Goal: Transaction & Acquisition: Purchase product/service

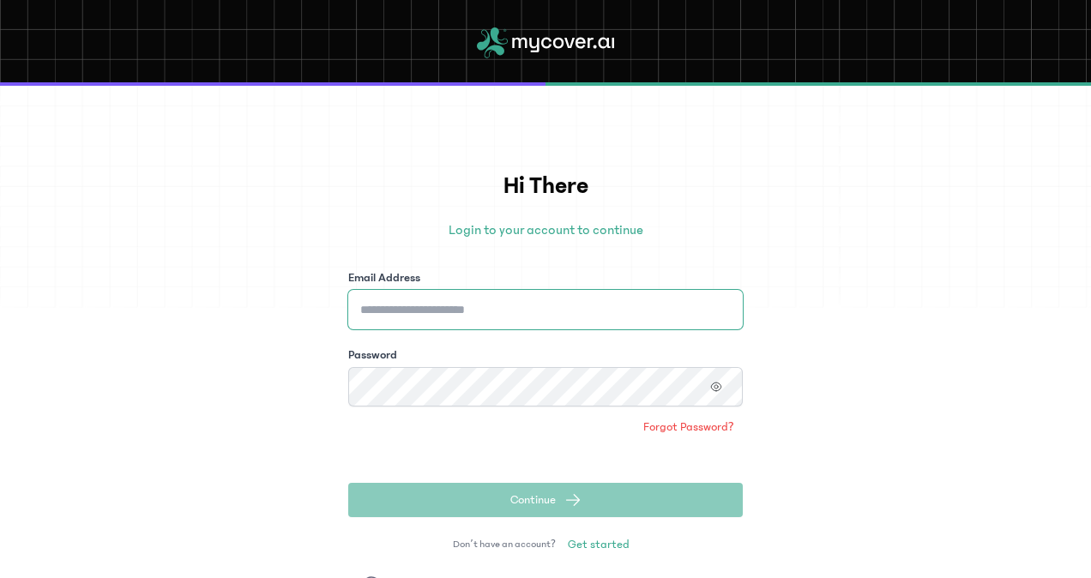
type input "**********"
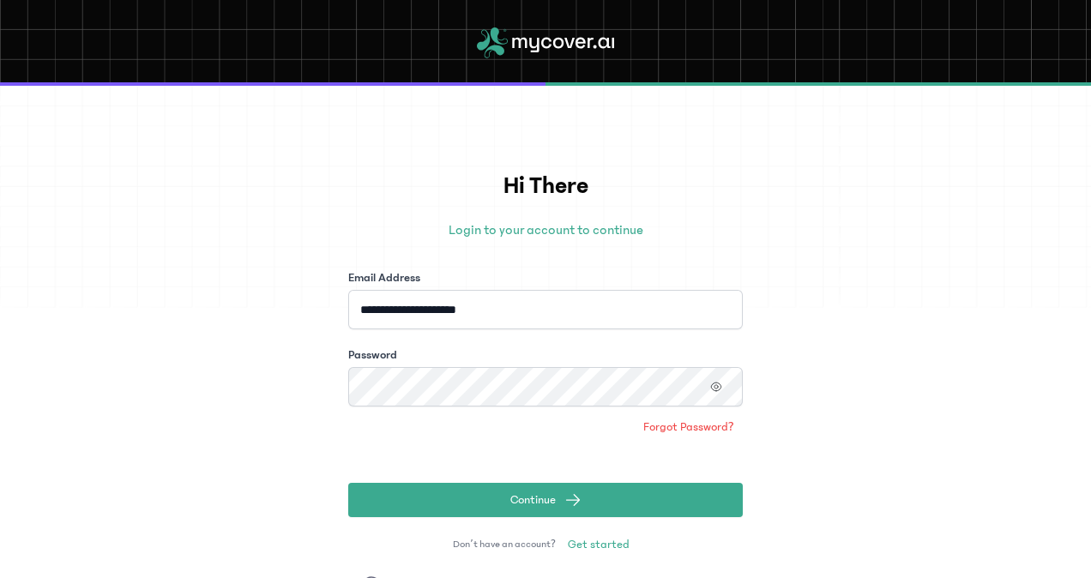
click at [696, 468] on form "**********" at bounding box center [545, 393] width 394 height 248
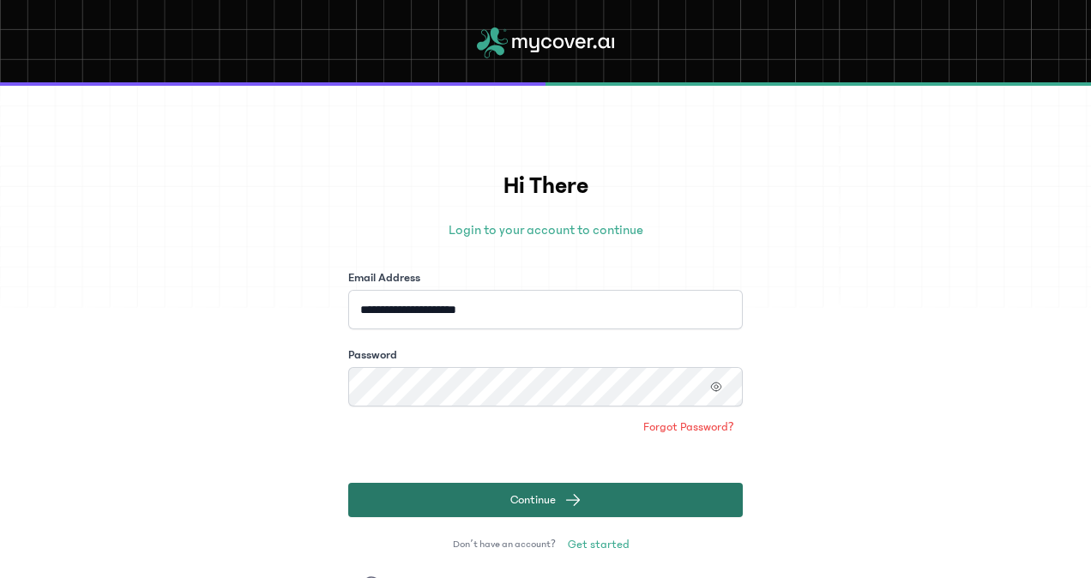
click at [657, 496] on button "Continue" at bounding box center [545, 500] width 394 height 34
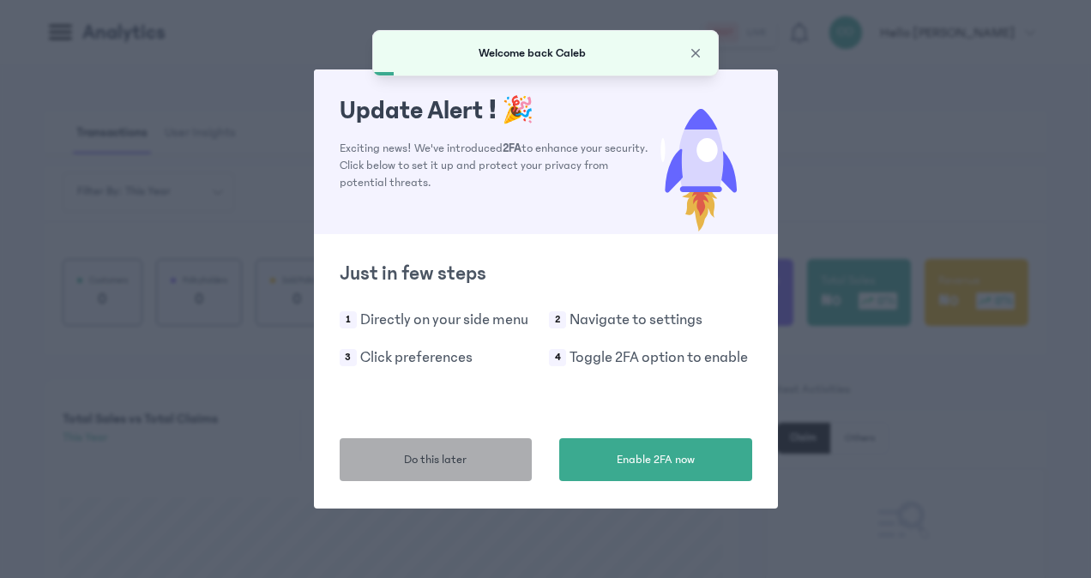
click at [484, 468] on button "Do this later" at bounding box center [436, 459] width 193 height 43
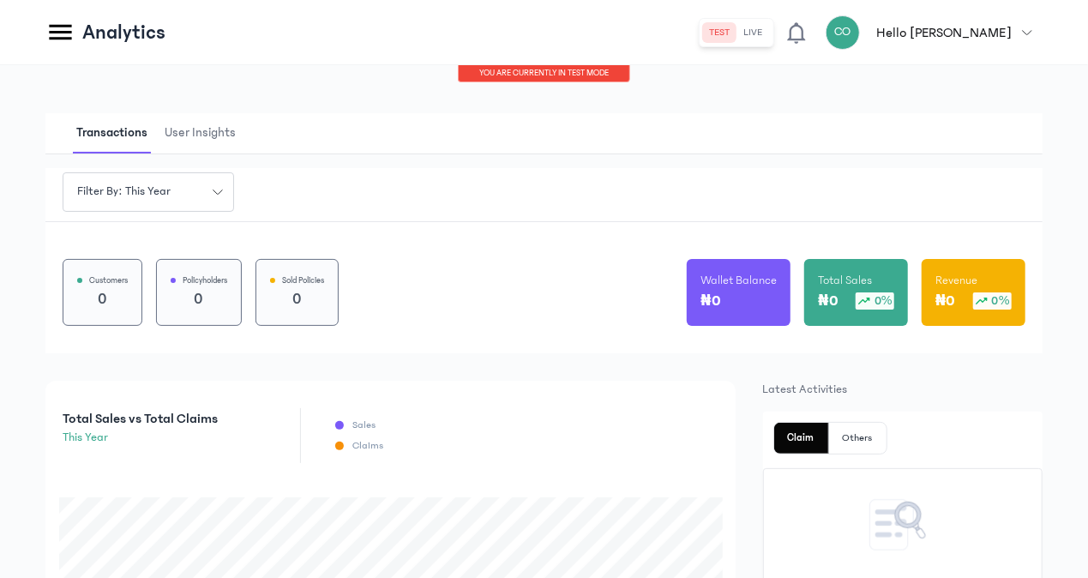
click at [57, 26] on icon at bounding box center [60, 32] width 22 height 15
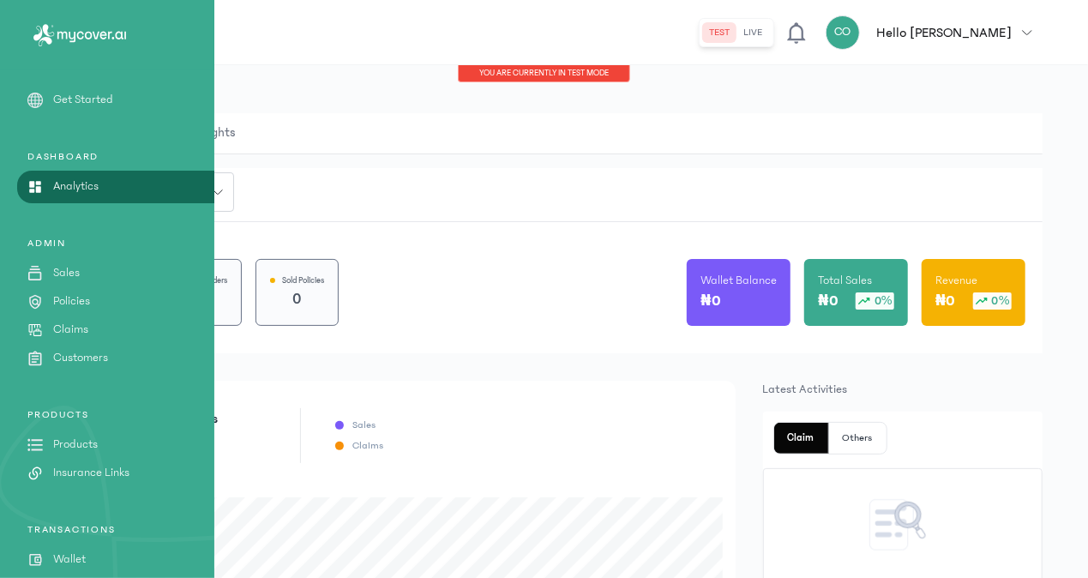
click at [94, 436] on p "Products" at bounding box center [75, 445] width 45 height 18
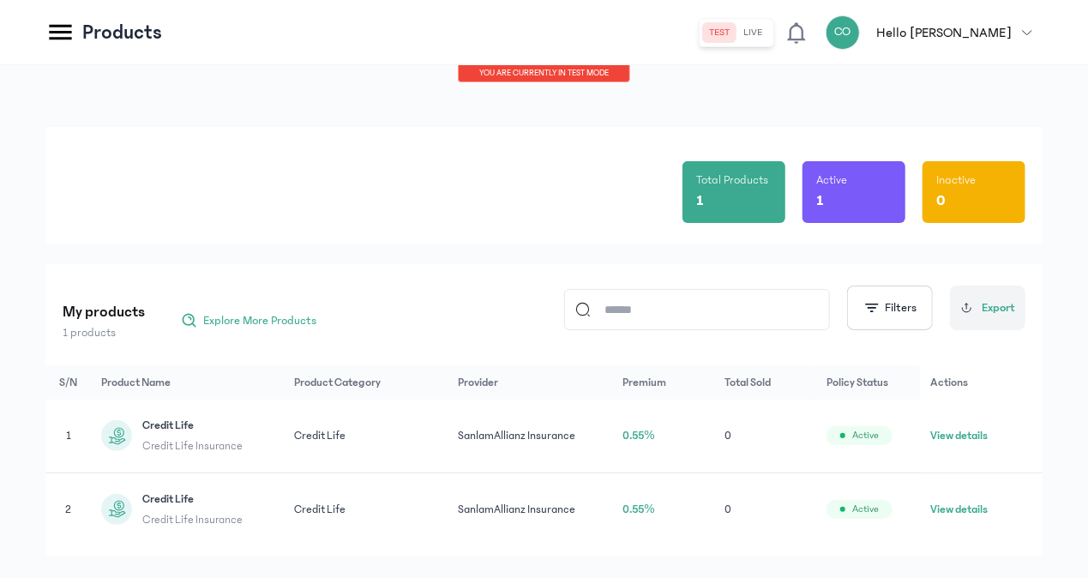
click at [966, 431] on button "View details" at bounding box center [958, 435] width 57 height 17
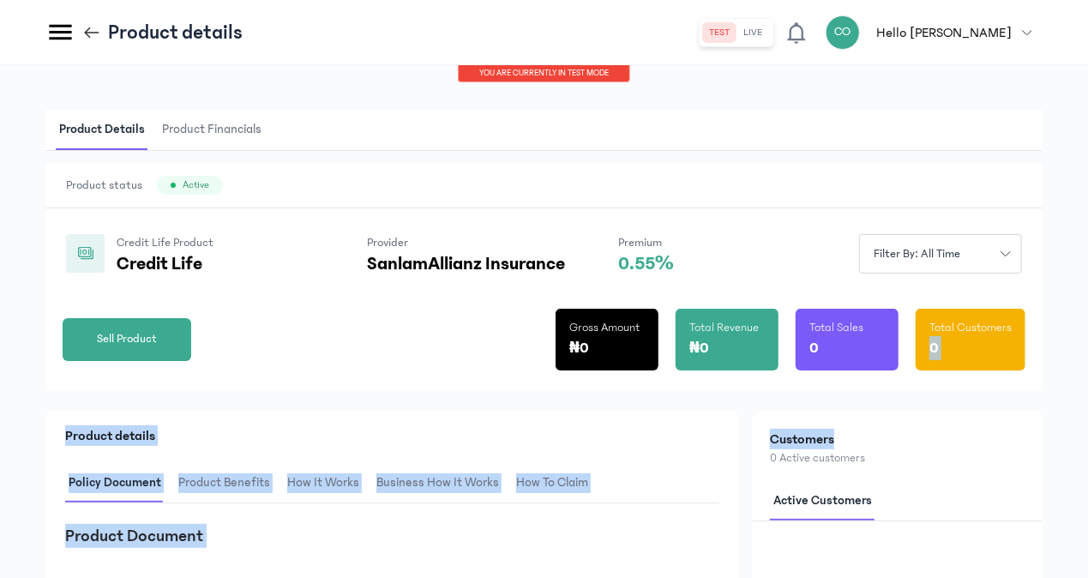
drag, startPoint x: 1087, startPoint y: 328, endPoint x: 1092, endPoint y: 398, distance: 69.6
click at [1088, 398] on html "MyCoverAi Get Started DASHBOARD Analytics ADMIN Sales Policies Claims Customers…" at bounding box center [544, 289] width 1088 height 578
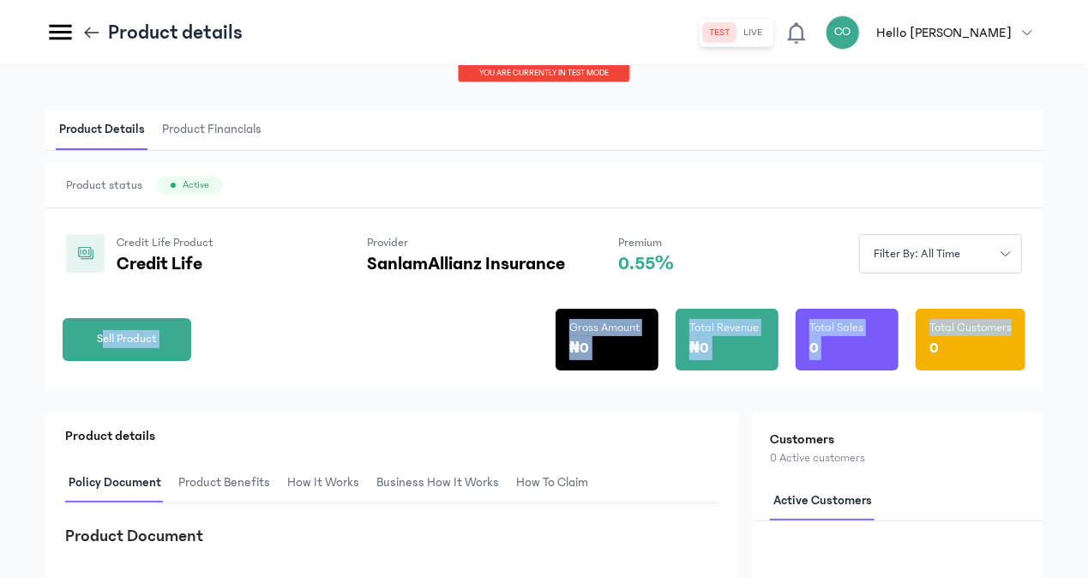
drag, startPoint x: 1092, startPoint y: 398, endPoint x: 1093, endPoint y: 313, distance: 84.9
click at [1088, 313] on html "MyCoverAi Get Started DASHBOARD Analytics ADMIN Sales Policies Claims Customers…" at bounding box center [544, 289] width 1088 height 578
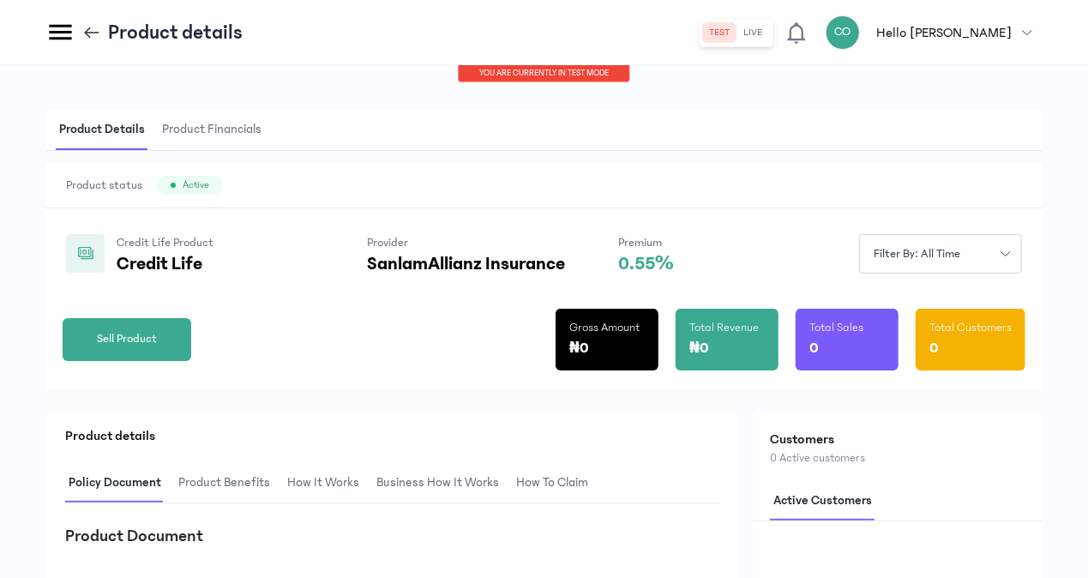
drag, startPoint x: 1093, startPoint y: 313, endPoint x: 1051, endPoint y: 391, distance: 88.6
click at [1051, 391] on div "Product Details Product Financials Product status Active Credit Life Product Cr…" at bounding box center [544, 500] width 1088 height 871
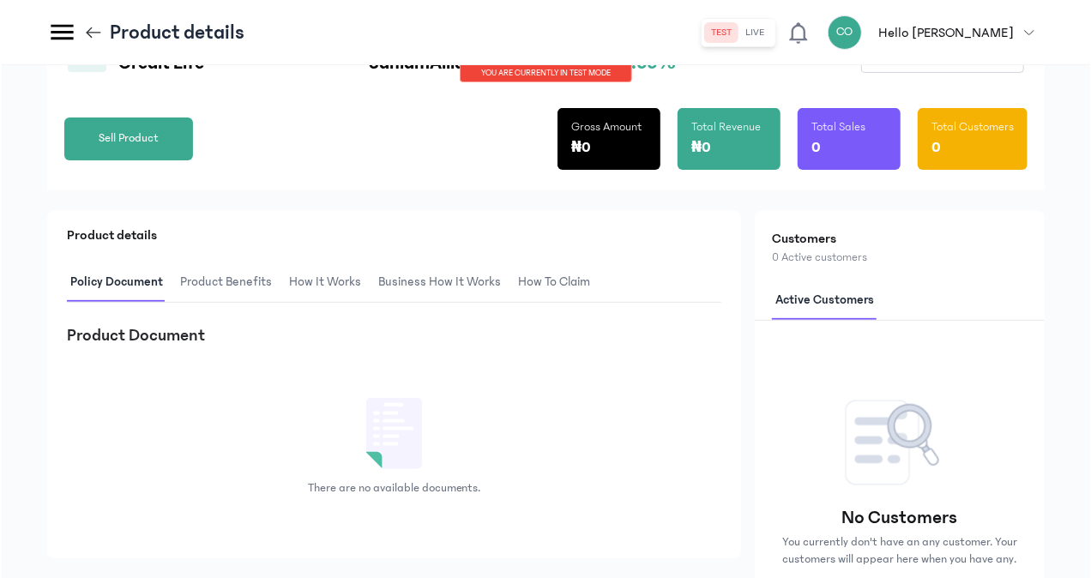
scroll to position [199, 0]
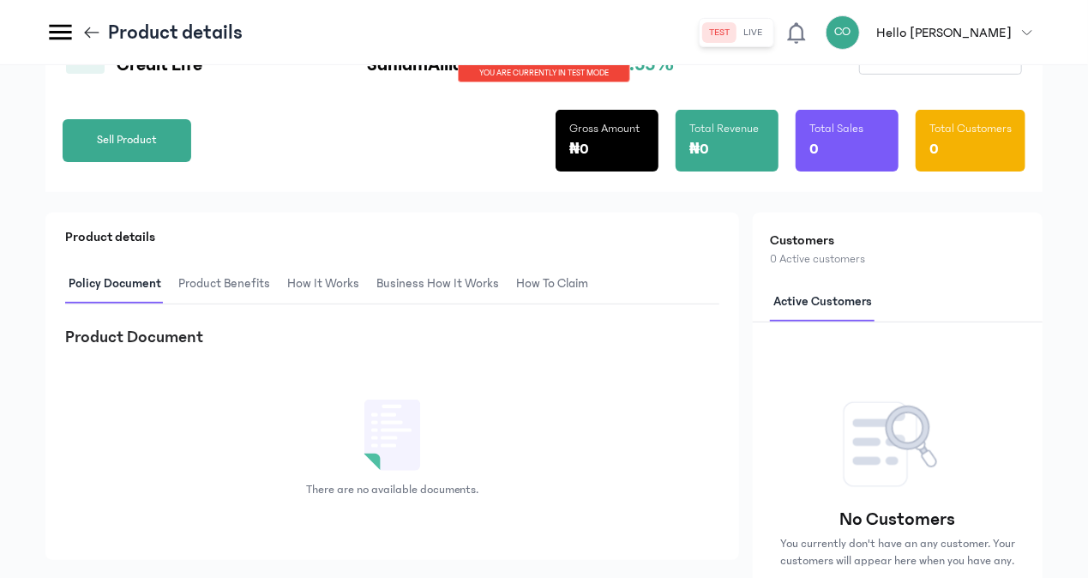
click at [244, 290] on span "Product Benefits" at bounding box center [224, 284] width 99 height 40
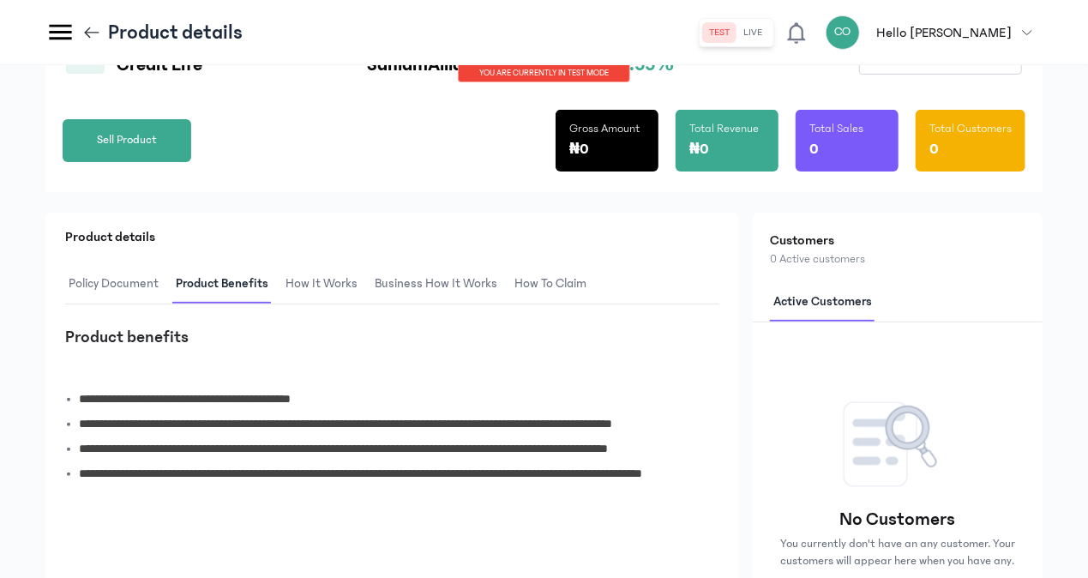
click at [336, 288] on span "How It Works" at bounding box center [321, 284] width 79 height 40
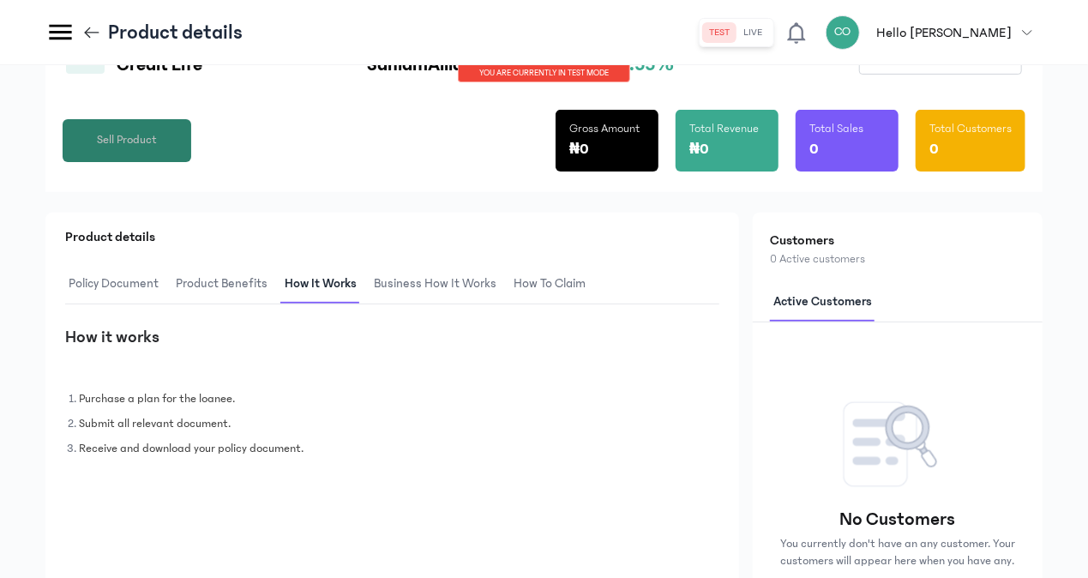
click at [152, 155] on button "Sell Product" at bounding box center [127, 140] width 129 height 43
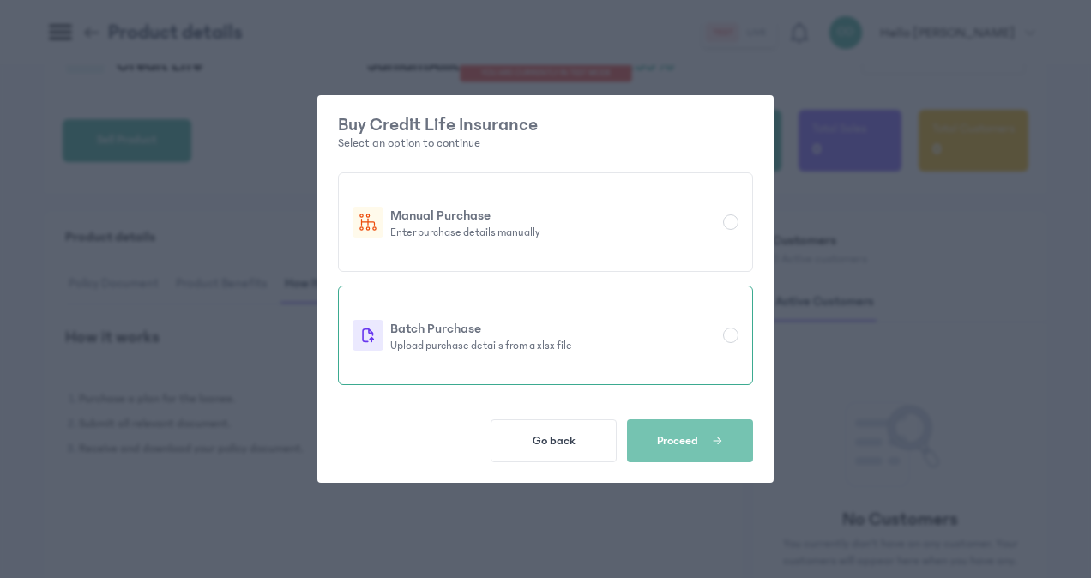
click at [722, 334] on div "Batch Purchase Upload purchase details from a xlsx file" at bounding box center [545, 335] width 386 height 34
click at [478, 329] on p "Batch Purchase" at bounding box center [553, 328] width 326 height 21
click at [364, 333] on icon at bounding box center [367, 335] width 17 height 17
click at [707, 430] on button "Proceed" at bounding box center [690, 440] width 126 height 43
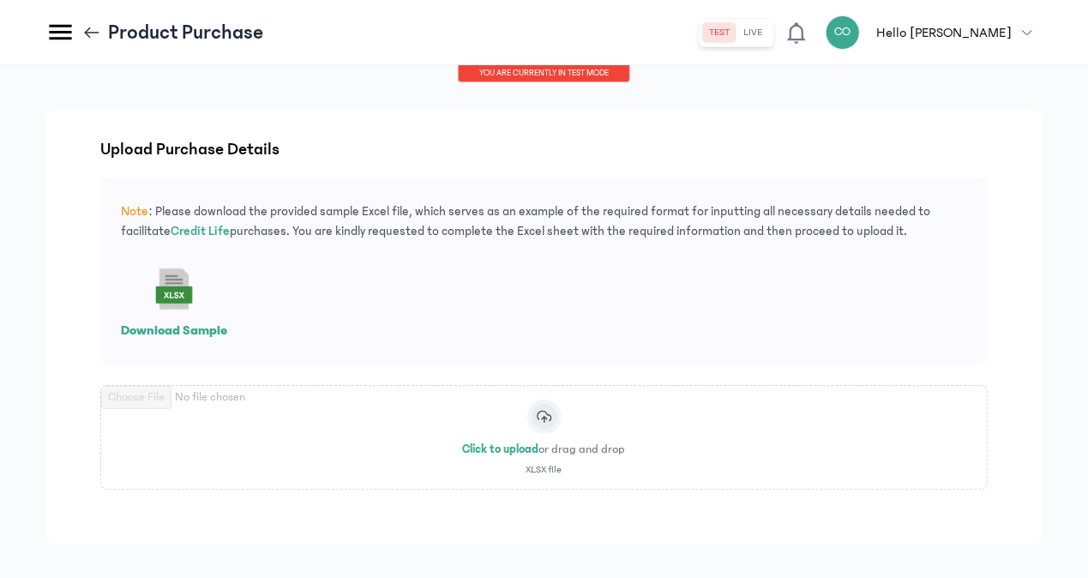
click at [166, 295] on icon at bounding box center [174, 289] width 55 height 55
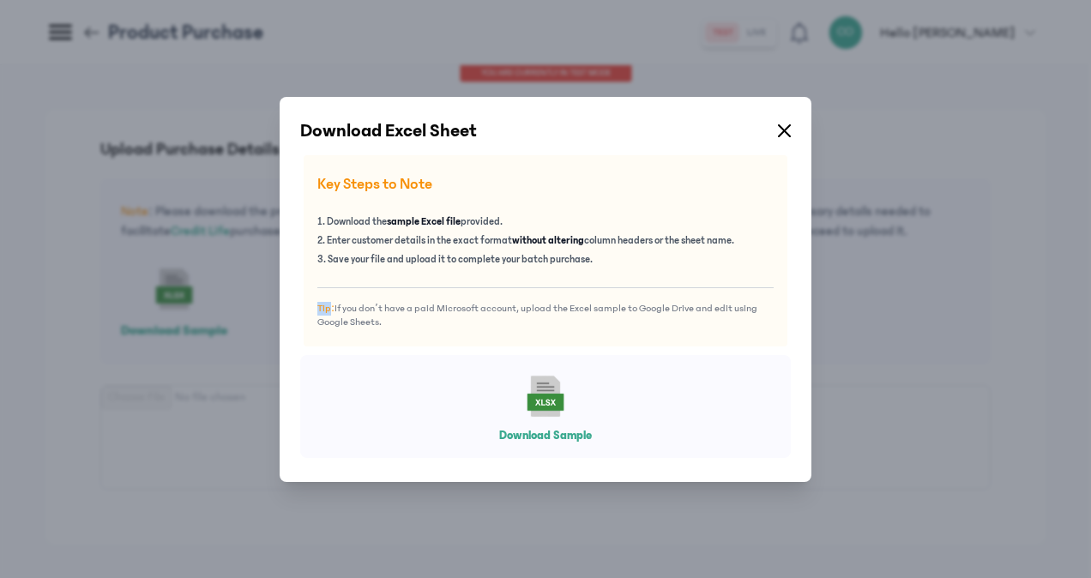
click at [166, 295] on div "Download Excel Sheet Key Steps to Note 1. Download the sample Excel file provid…" at bounding box center [545, 289] width 1091 height 578
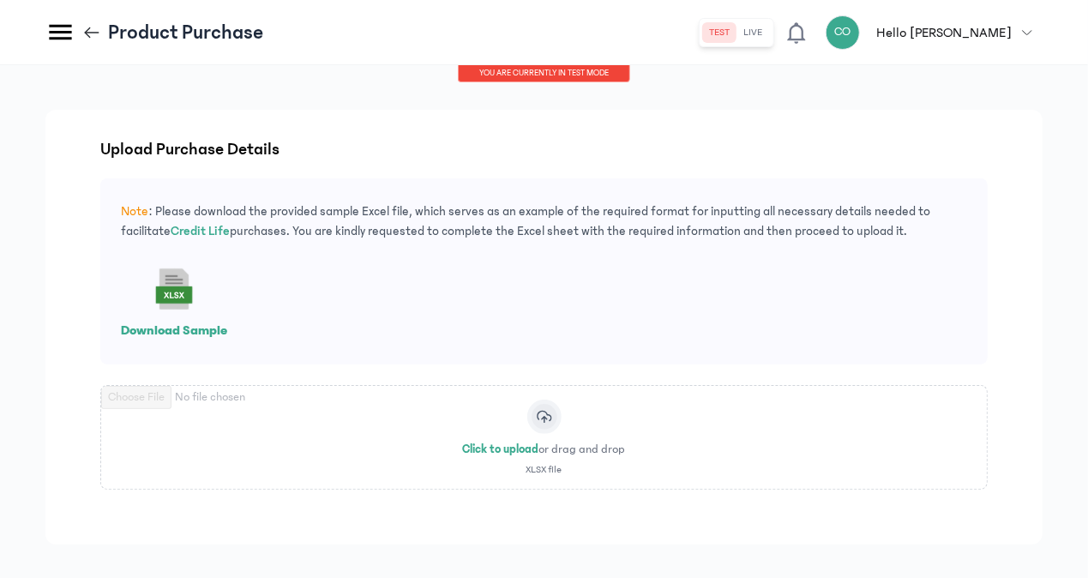
click at [166, 295] on icon at bounding box center [174, 289] width 55 height 55
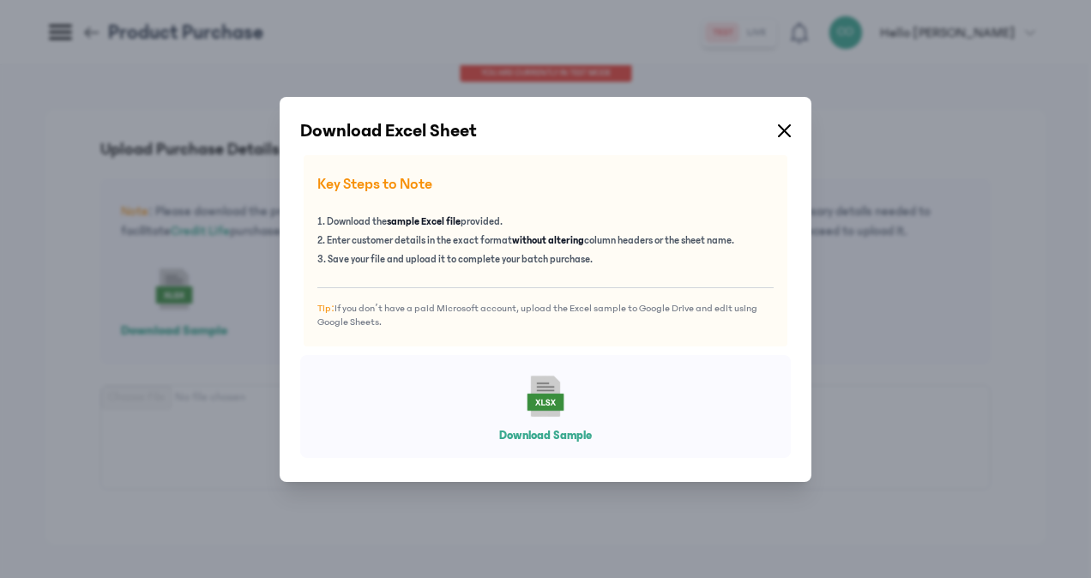
click at [786, 126] on icon at bounding box center [784, 130] width 13 height 13
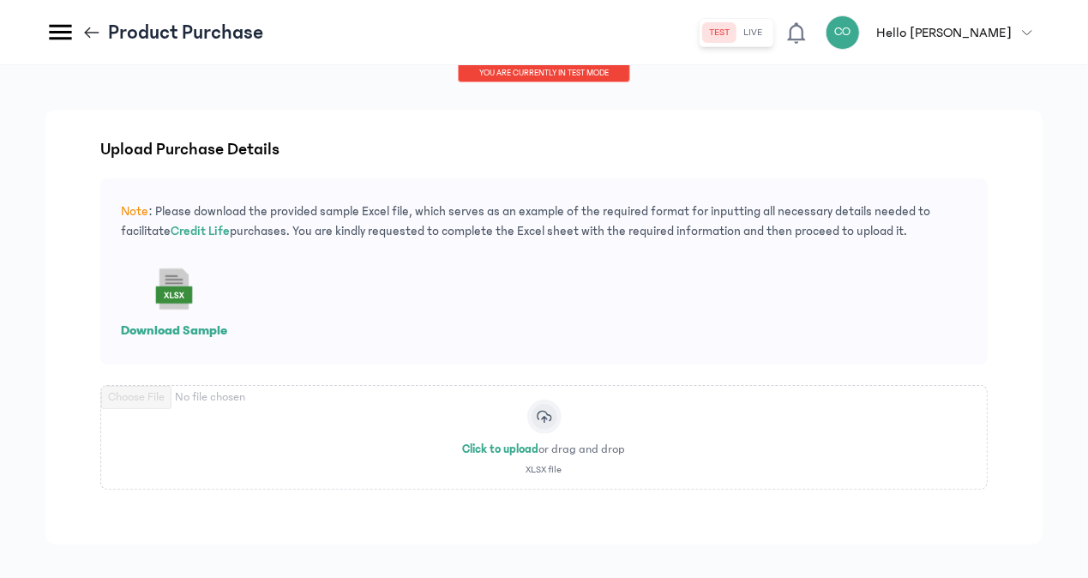
scroll to position [199, 0]
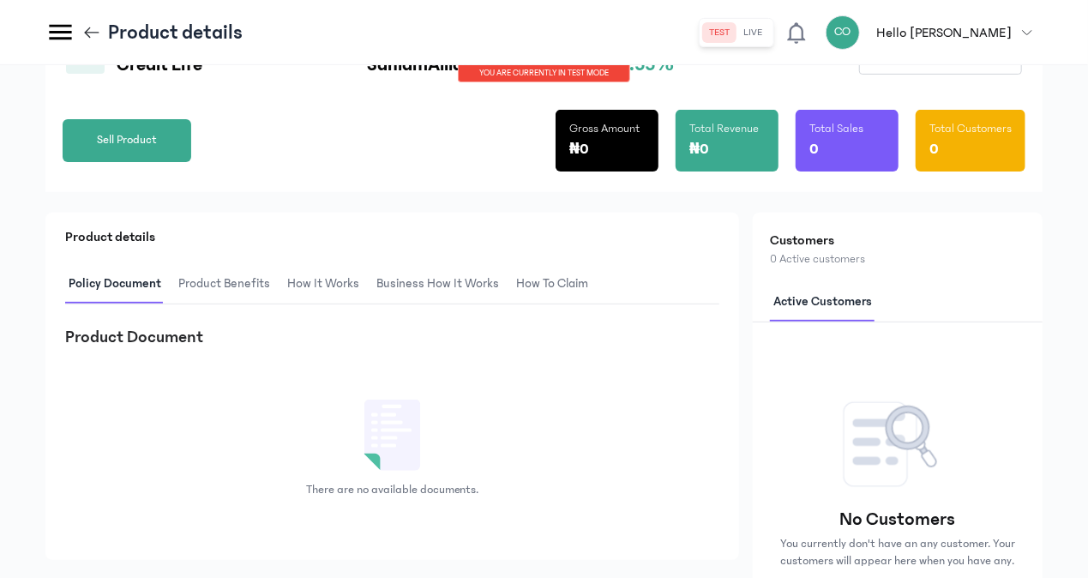
click at [770, 33] on button "live" at bounding box center [754, 32] width 33 height 21
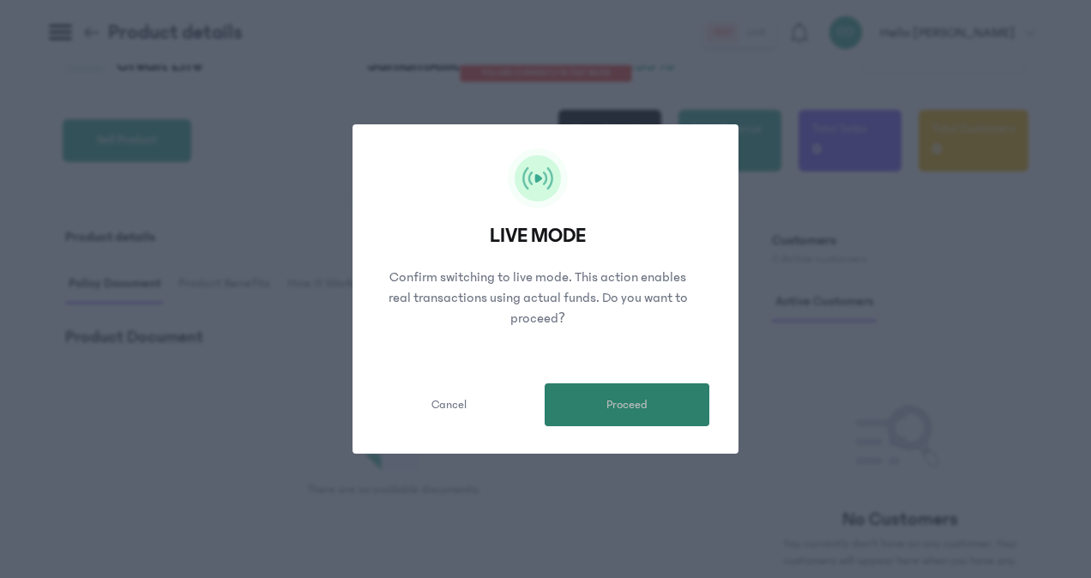
click at [603, 399] on button "Proceed" at bounding box center [627, 404] width 165 height 43
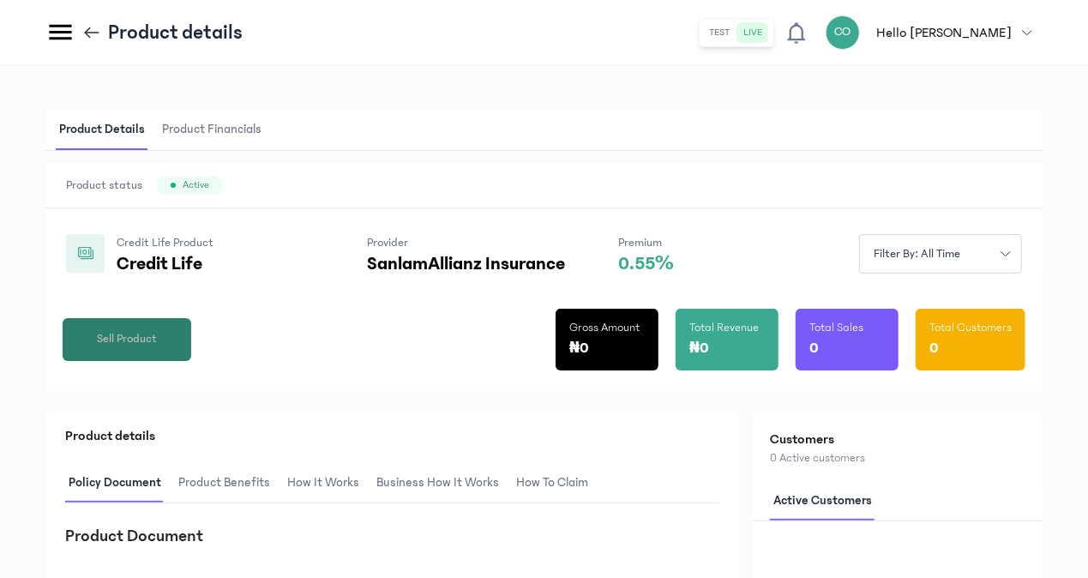
click at [115, 340] on span "Sell Product" at bounding box center [127, 339] width 60 height 18
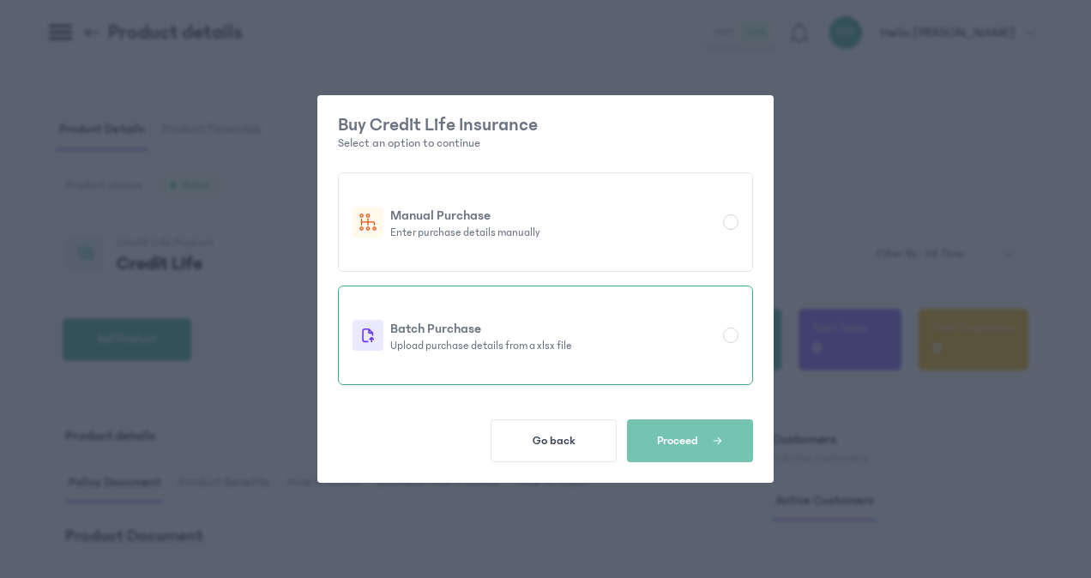
click at [723, 337] on div at bounding box center [730, 335] width 15 height 15
click at [513, 328] on p "Batch Purchase" at bounding box center [553, 328] width 326 height 21
click at [425, 332] on p "Batch Purchase" at bounding box center [553, 328] width 326 height 21
click at [711, 434] on span "button" at bounding box center [710, 440] width 25 height 15
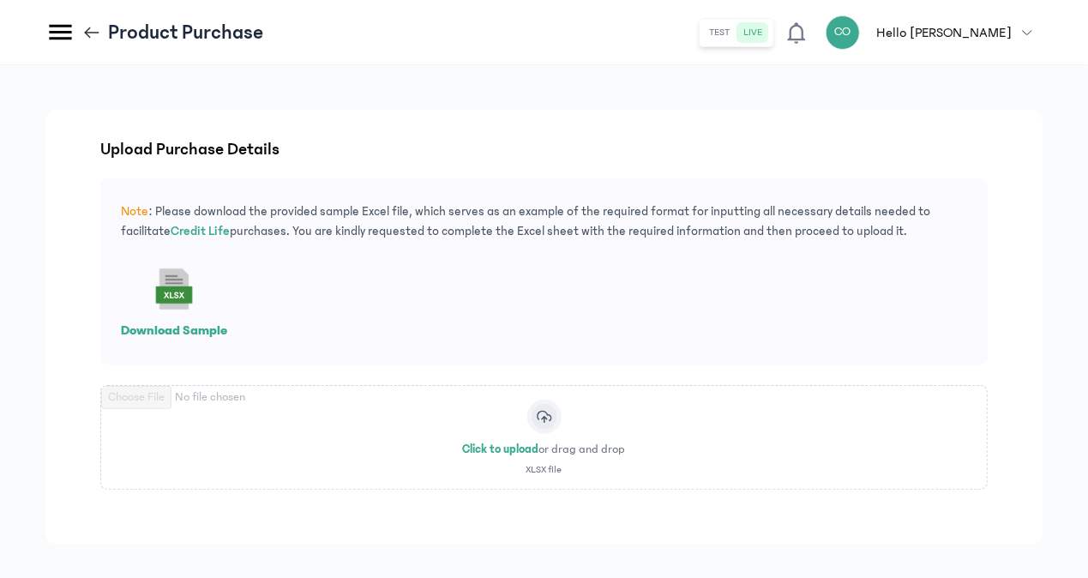
click at [180, 289] on rect at bounding box center [174, 295] width 31 height 13
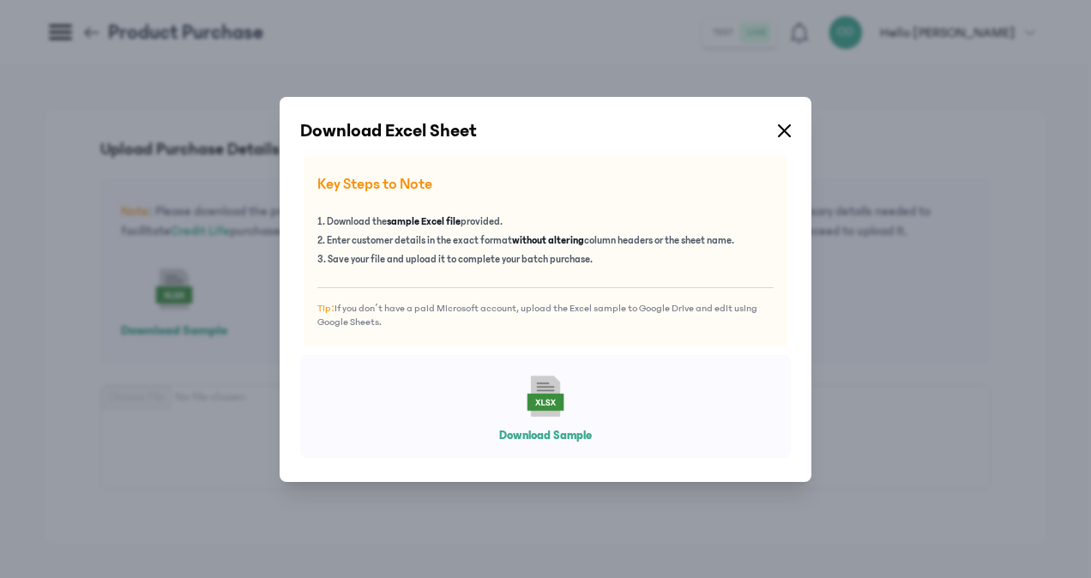
click at [544, 386] on rect at bounding box center [545, 396] width 55 height 55
click at [778, 135] on icon at bounding box center [784, 130] width 13 height 13
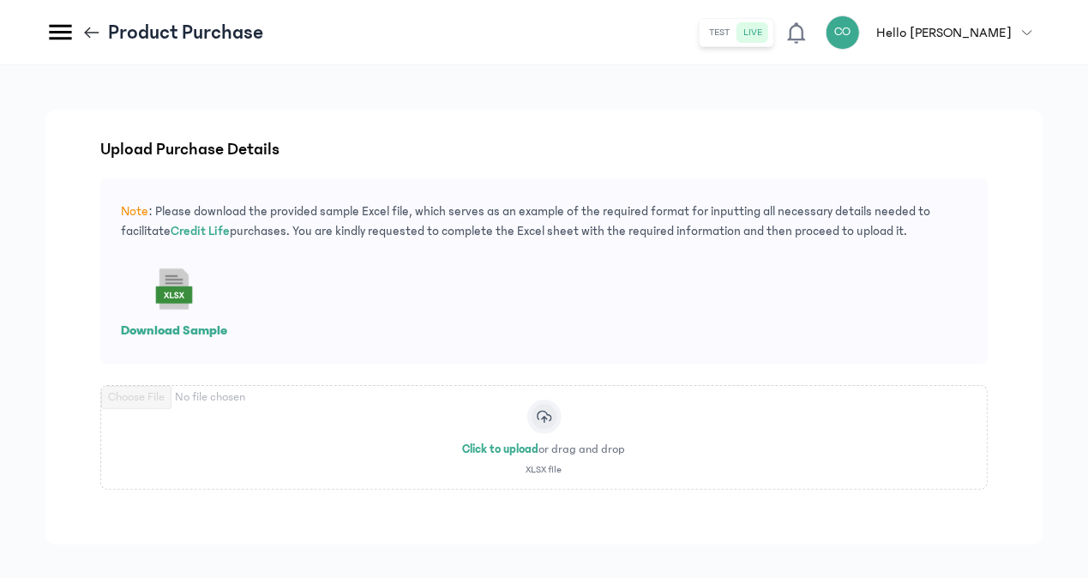
click at [218, 238] on p "Note : Please download the provided sample Excel file, which serves as an examp…" at bounding box center [544, 221] width 846 height 39
click at [216, 230] on span "Credit Life" at bounding box center [200, 231] width 59 height 15
click at [91, 31] on icon at bounding box center [91, 32] width 19 height 19
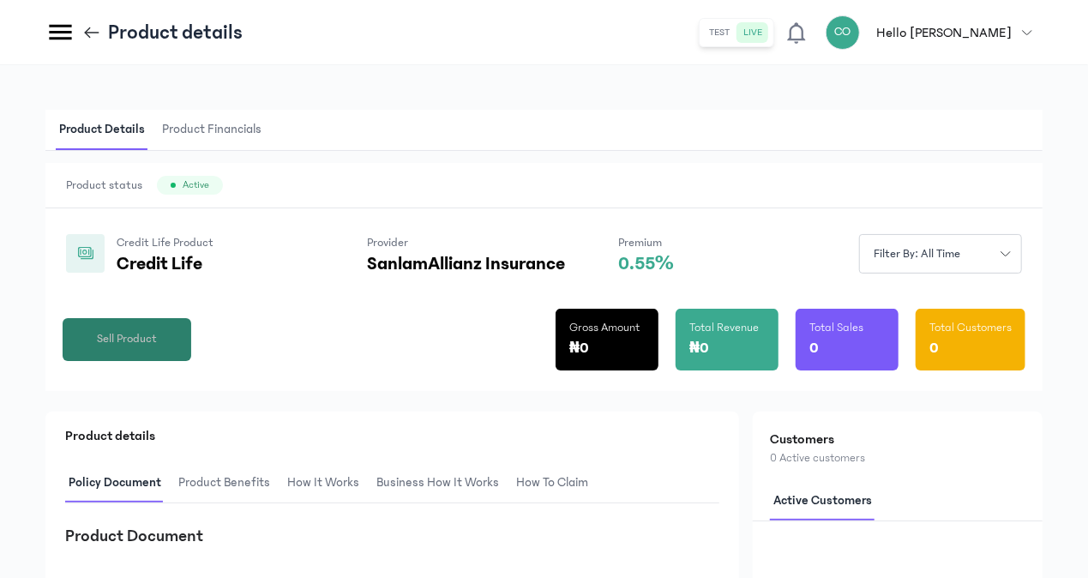
click at [166, 338] on button "Sell Product" at bounding box center [127, 339] width 129 height 43
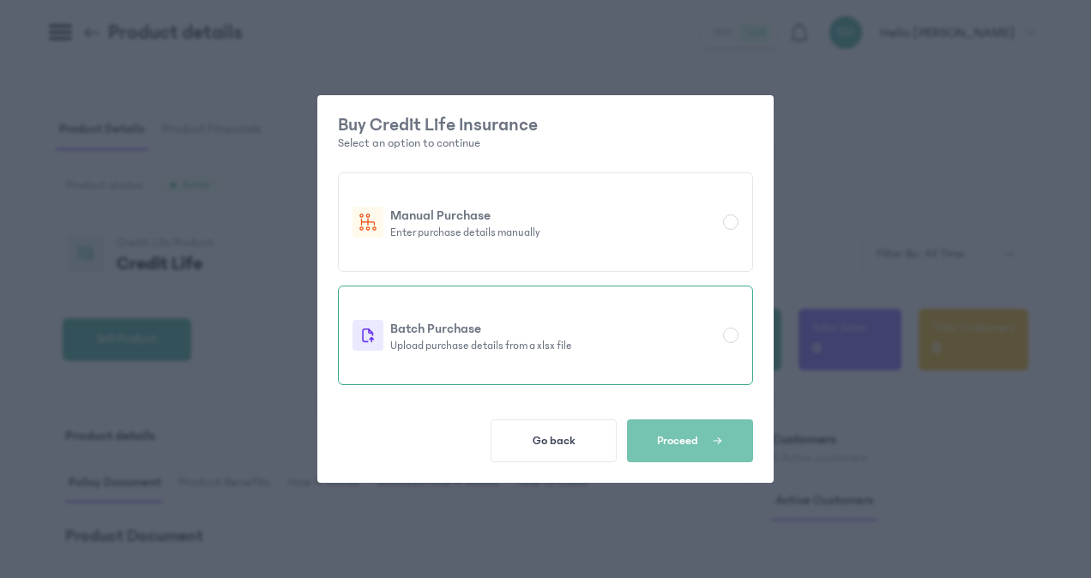
click at [415, 340] on p "Upload purchase details from a xlsx file" at bounding box center [553, 346] width 326 height 14
click at [661, 444] on span "Proceed" at bounding box center [677, 441] width 41 height 14
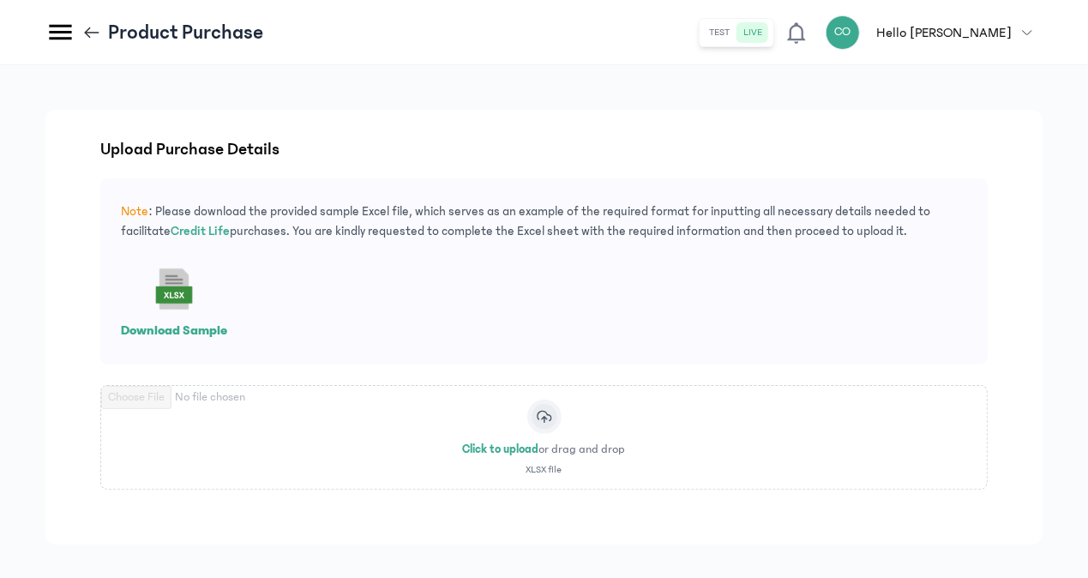
click at [177, 281] on icon at bounding box center [174, 289] width 55 height 55
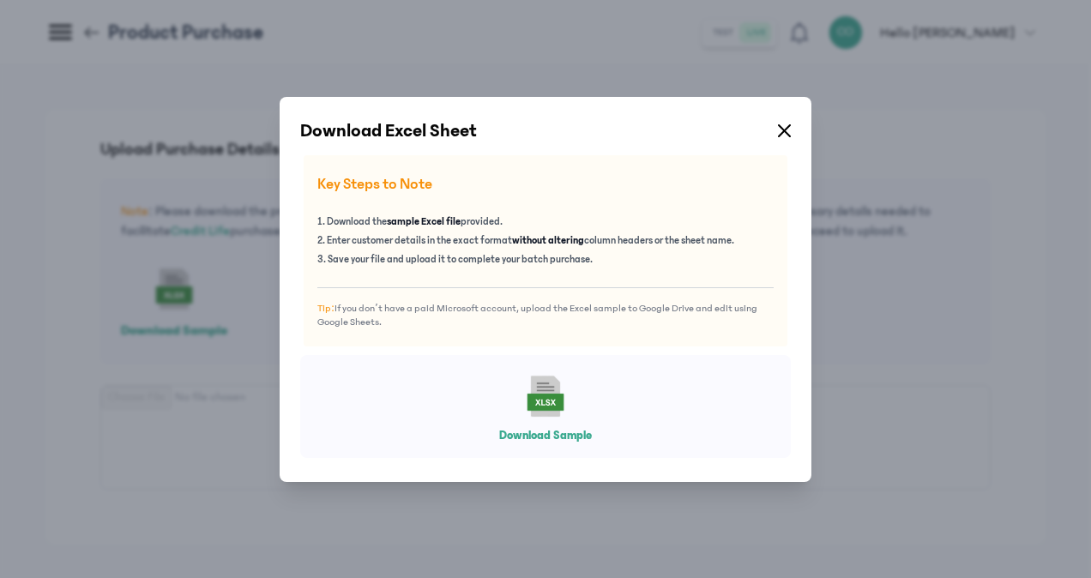
click at [543, 434] on button "Download Sample" at bounding box center [545, 435] width 93 height 17
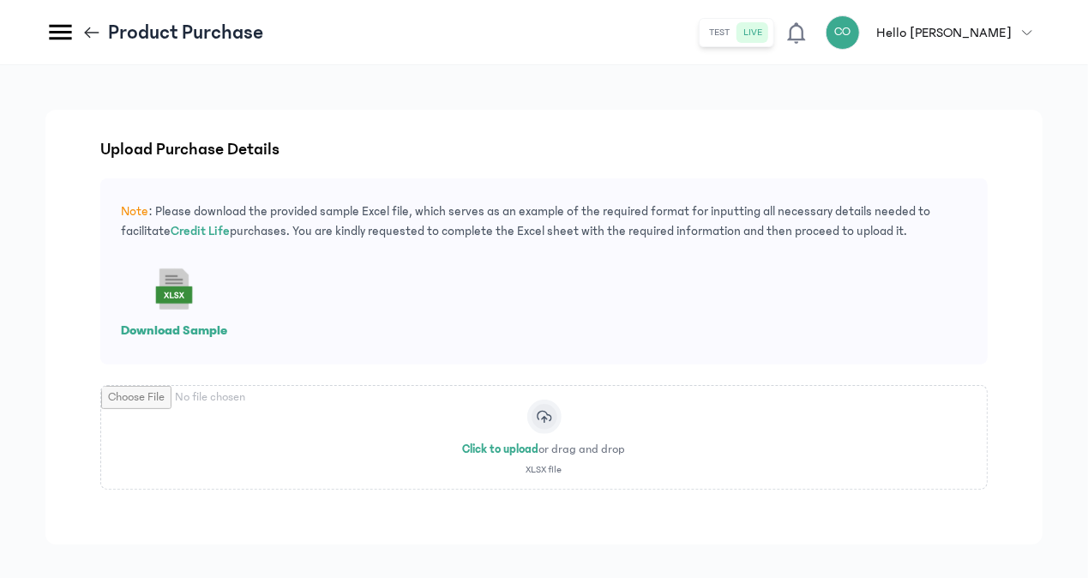
click at [547, 422] on input "file" at bounding box center [544, 437] width 886 height 103
type input "**********"
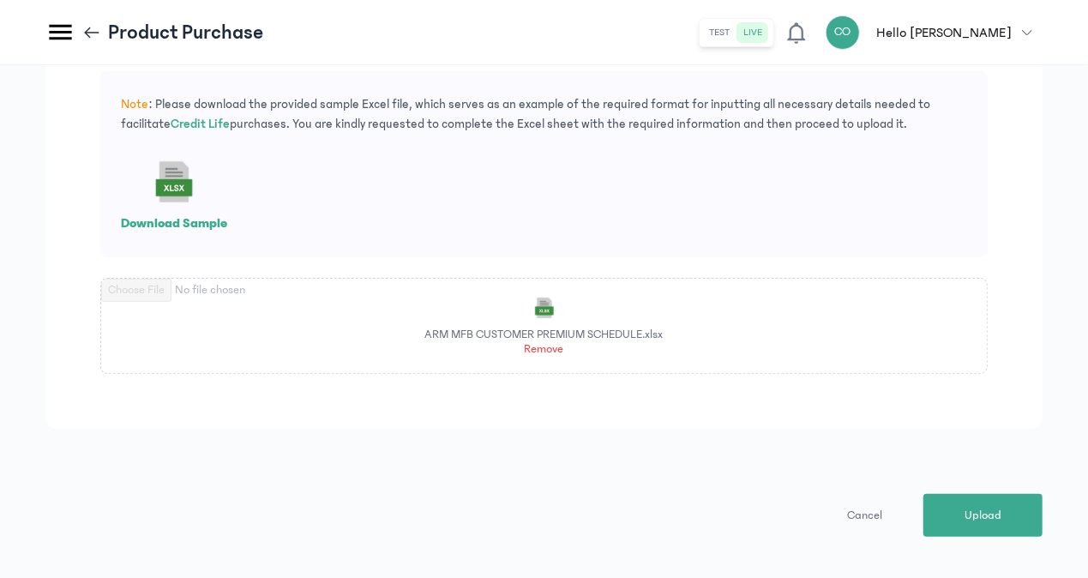
scroll to position [121, 0]
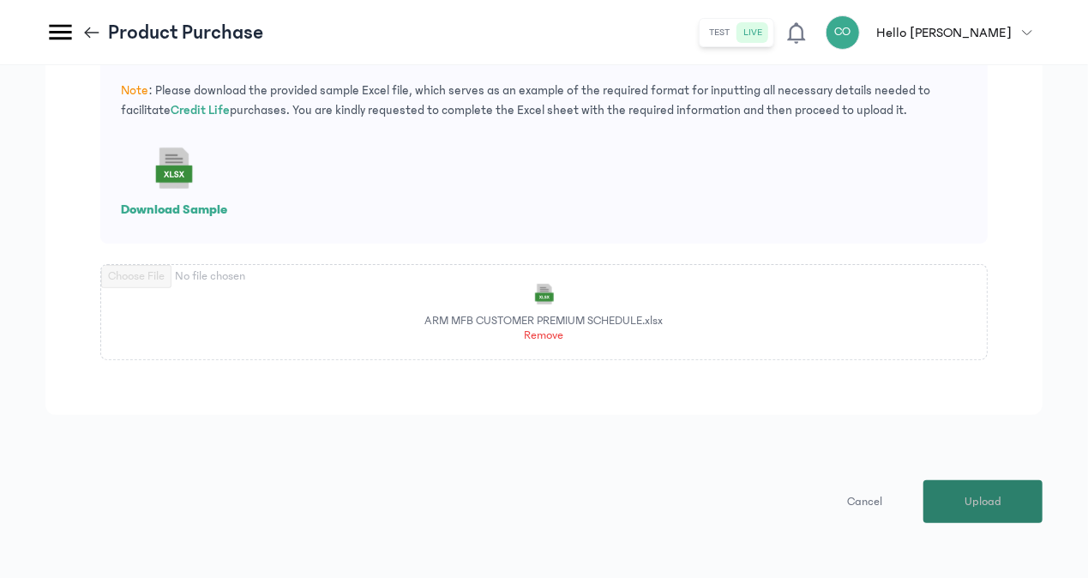
click at [1014, 499] on button "Upload" at bounding box center [983, 501] width 119 height 43
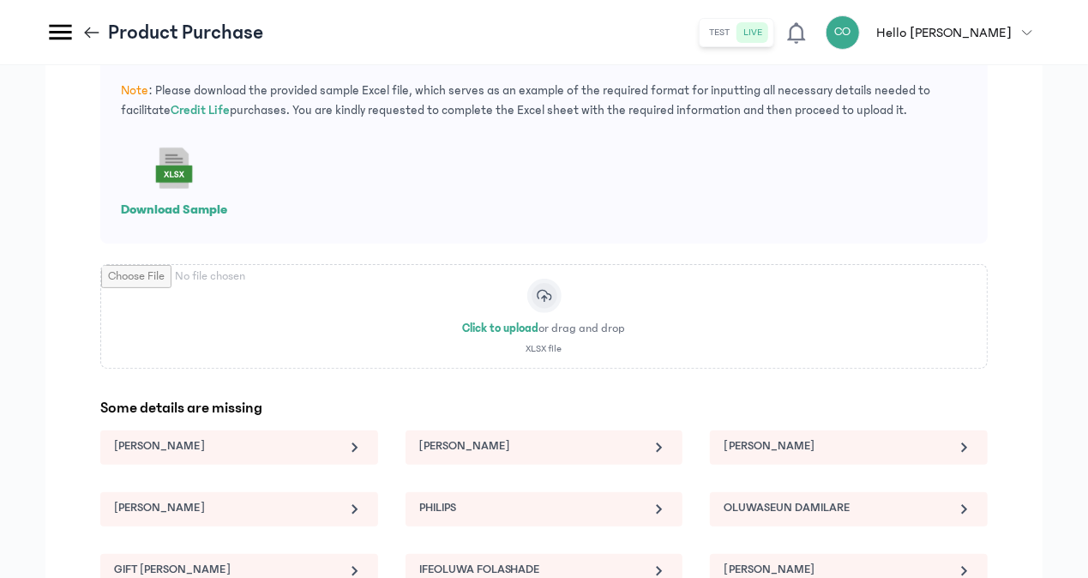
drag, startPoint x: 1087, startPoint y: 365, endPoint x: 1068, endPoint y: 436, distance: 73.6
click at [1068, 436] on div "Upload purchase details Note : Please download the provided sample Excel file, …" at bounding box center [544, 423] width 1088 height 958
drag, startPoint x: 1068, startPoint y: 436, endPoint x: 873, endPoint y: 404, distance: 197.4
click at [873, 404] on p "Some details are missing" at bounding box center [544, 408] width 888 height 24
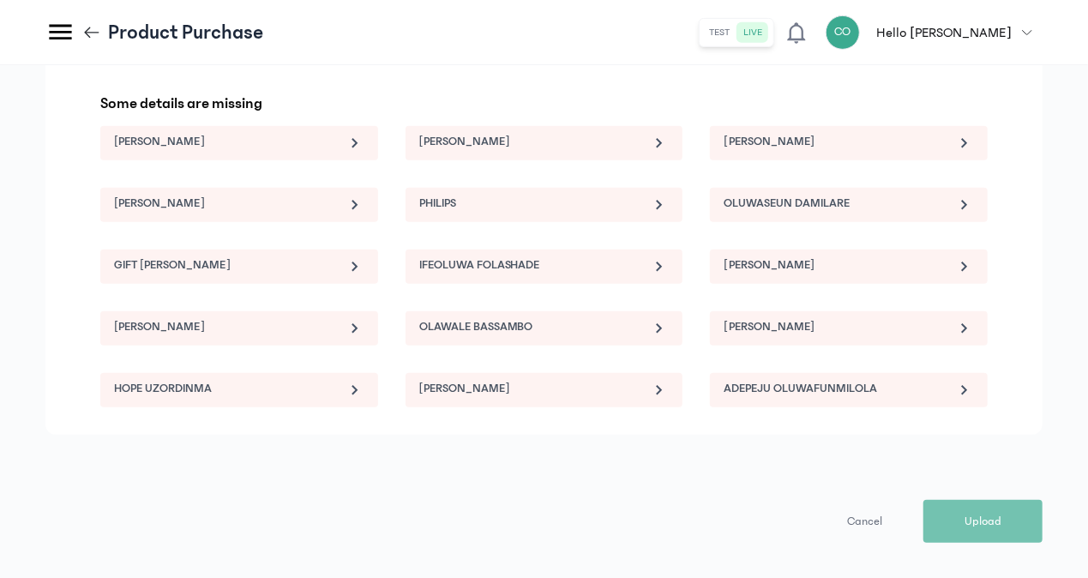
scroll to position [436, 0]
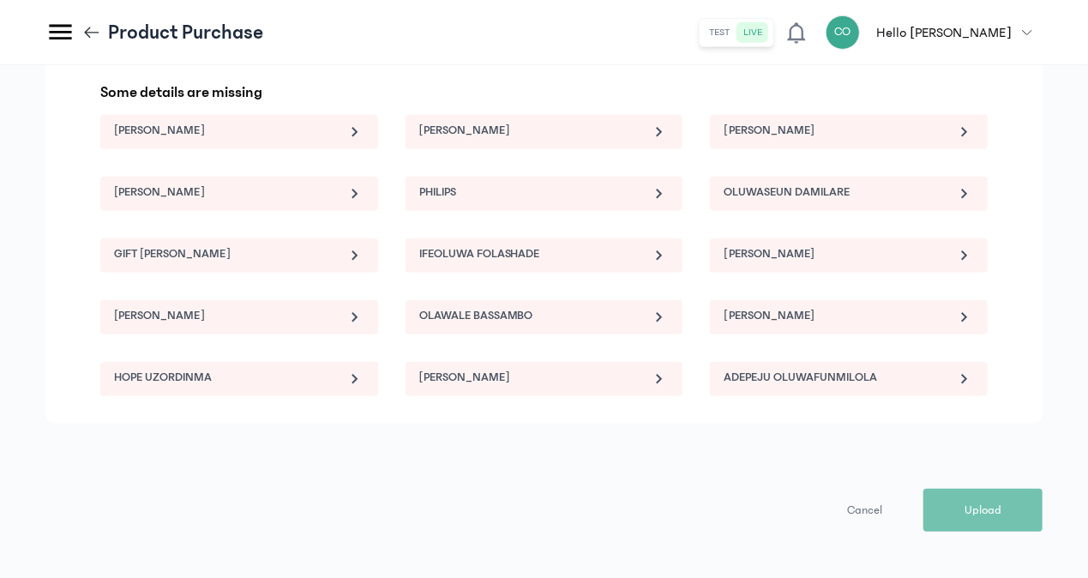
click at [348, 132] on icon at bounding box center [354, 132] width 21 height 21
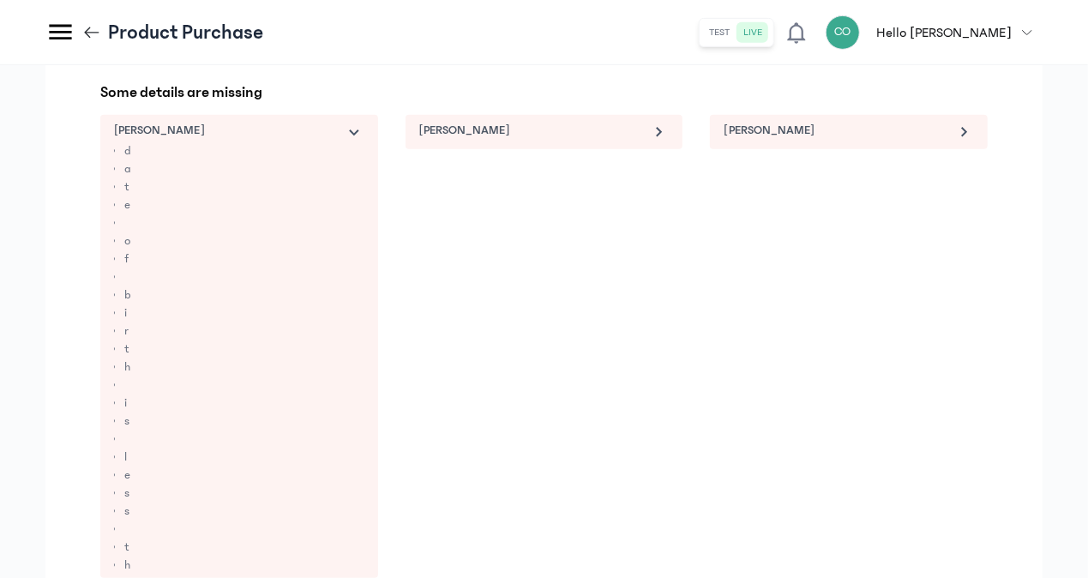
drag, startPoint x: 1084, startPoint y: 295, endPoint x: 1093, endPoint y: 401, distance: 106.8
drag, startPoint x: 1093, startPoint y: 401, endPoint x: 1086, endPoint y: 204, distance: 197.4
click at [1086, 204] on div "Upload purchase details Note : Please download the provided sample Excel file, …" at bounding box center [544, 322] width 1088 height 1387
drag, startPoint x: 1086, startPoint y: 206, endPoint x: 1072, endPoint y: 374, distance: 168.6
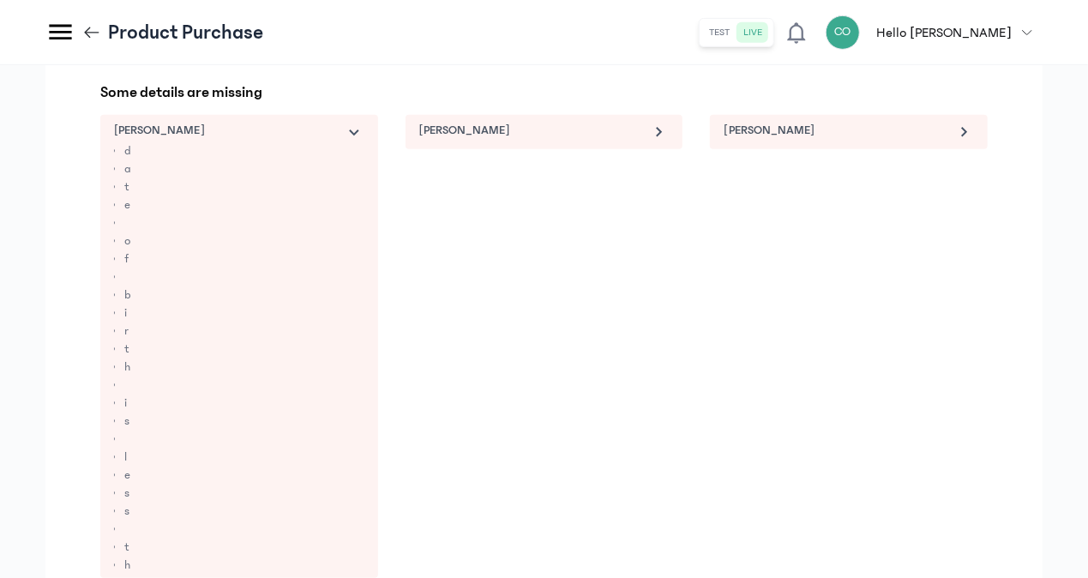
click at [1072, 374] on div "Upload purchase details Note : Please download the provided sample Excel file, …" at bounding box center [544, 322] width 1088 height 1387
click at [789, 332] on div "[PERSON_NAME] d a t e o f b i r t h i s l e s s t h a n 1 8 y e a r s ! [PERSON…" at bounding box center [544, 470] width 888 height 710
click at [351, 125] on icon at bounding box center [354, 132] width 21 height 21
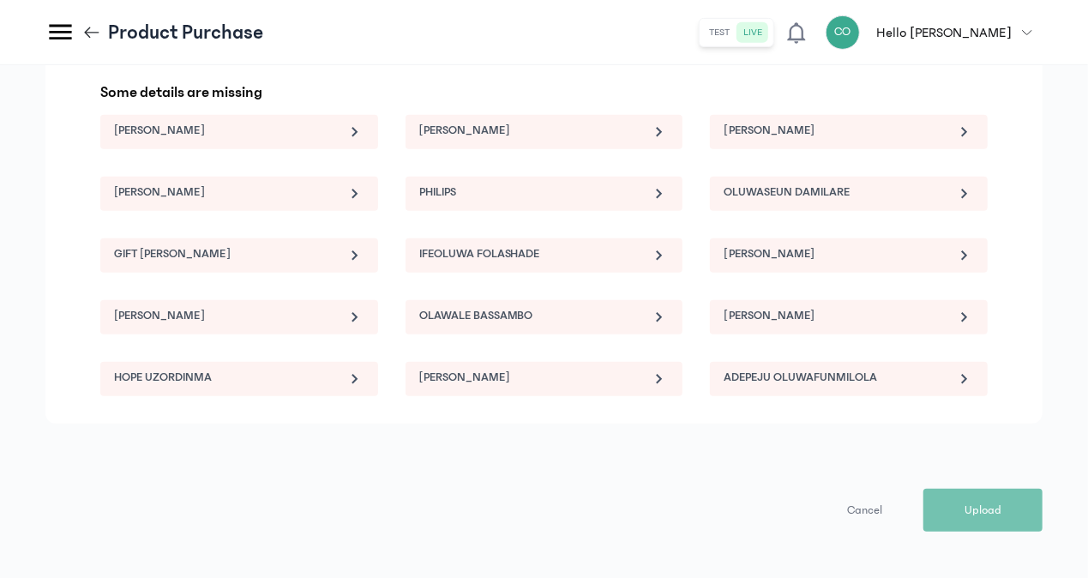
click at [744, 473] on div "Upload purchase details Note : Please download the provided sample Excel file, …" at bounding box center [543, 102] width 997 height 858
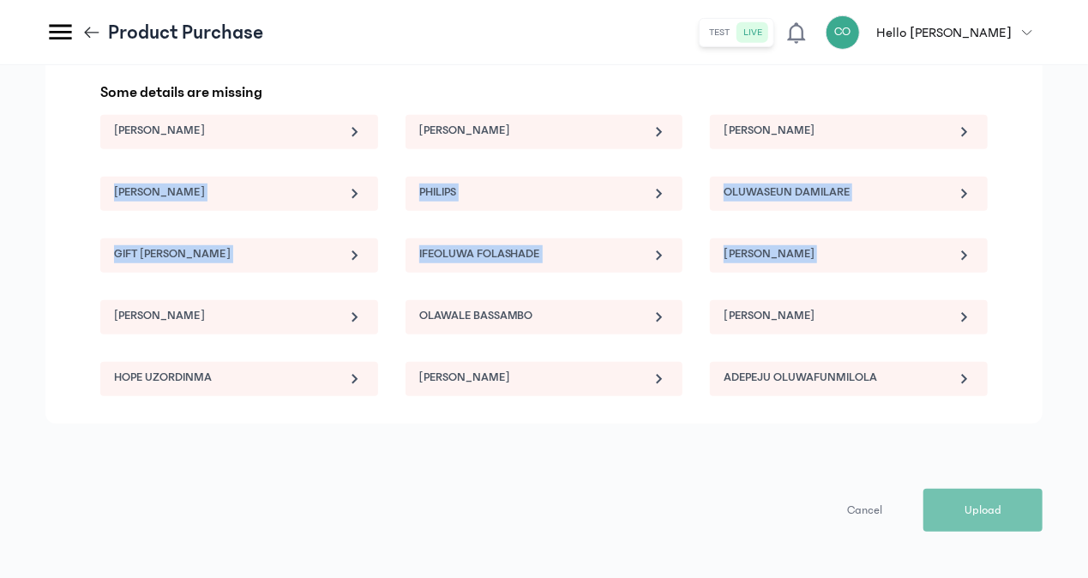
drag, startPoint x: 1087, startPoint y: 263, endPoint x: 1088, endPoint y: 152, distance: 111.5
click at [863, 509] on span "Cancel" at bounding box center [864, 511] width 35 height 18
